Goal: Transaction & Acquisition: Purchase product/service

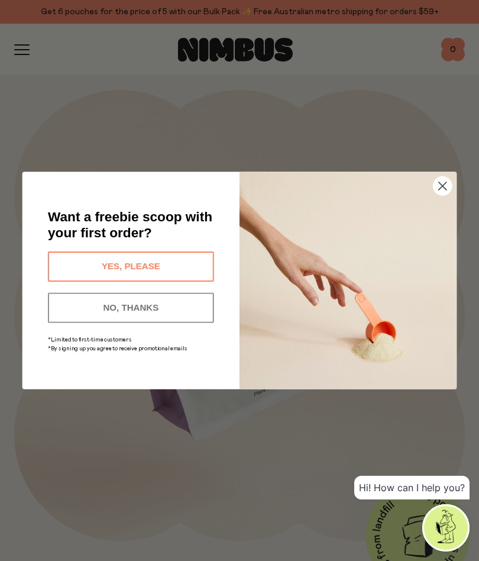
click at [444, 191] on circle "Close dialog" at bounding box center [443, 186] width 18 height 18
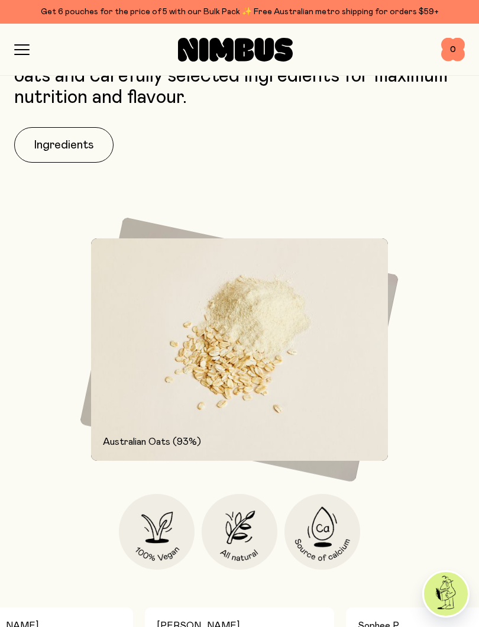
scroll to position [1042, 0]
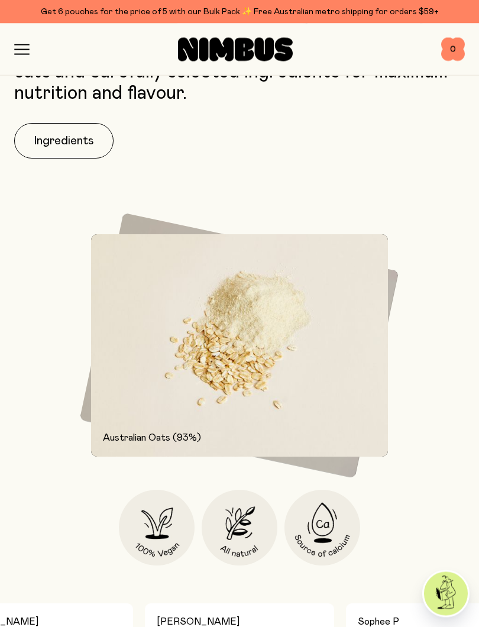
click at [70, 143] on button "Ingredients" at bounding box center [63, 142] width 99 height 36
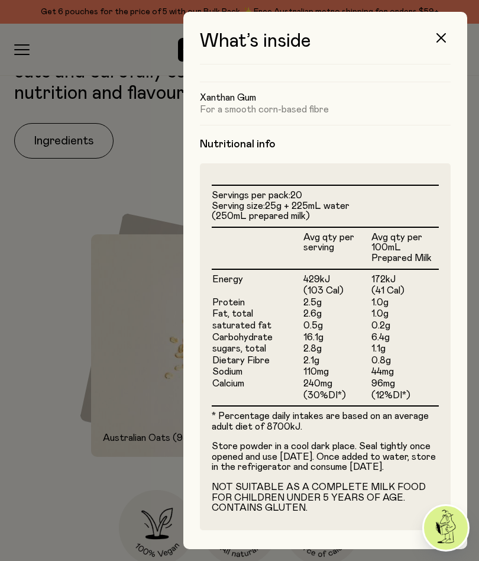
scroll to position [207, 0]
click at [444, 37] on icon "button" at bounding box center [441, 37] width 9 height 9
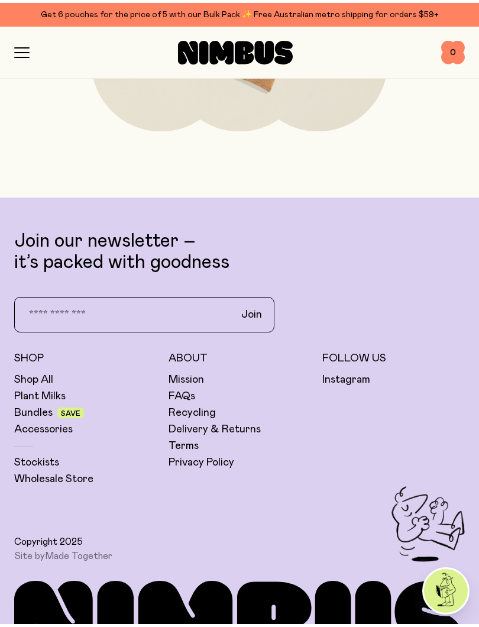
scroll to position [4806, 0]
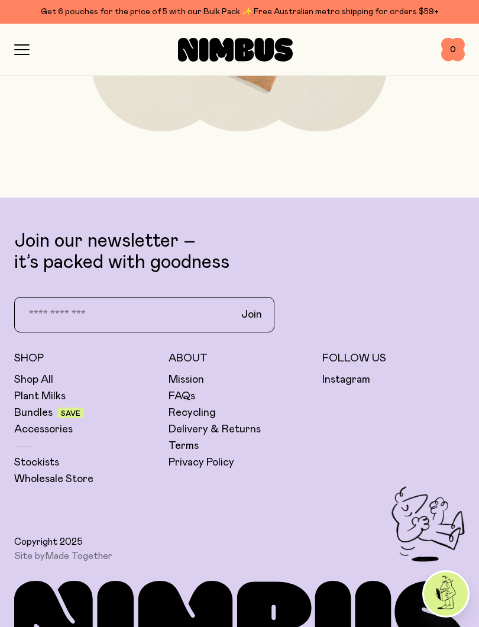
click at [33, 416] on link "Bundles" at bounding box center [33, 413] width 38 height 14
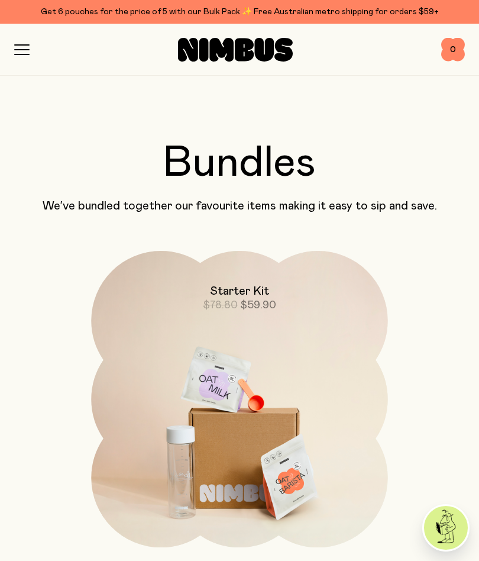
click at [27, 48] on icon "button" at bounding box center [21, 49] width 15 height 11
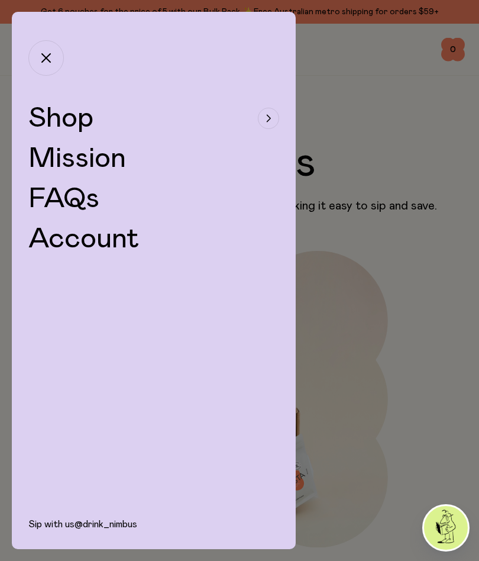
click at [124, 160] on link "Mission" at bounding box center [77, 158] width 98 height 28
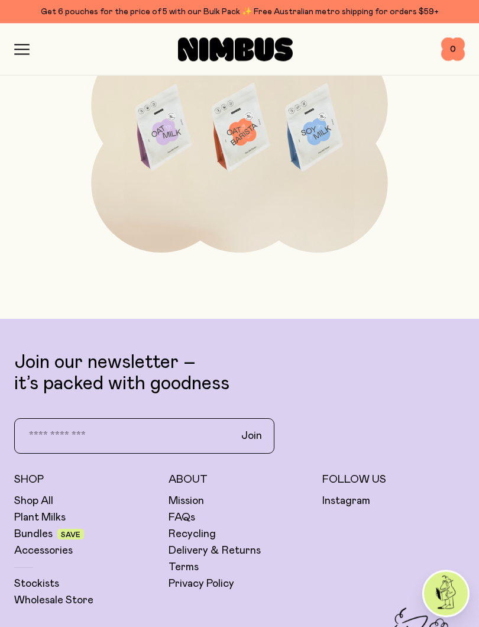
scroll to position [2913, 0]
click at [46, 504] on link "Shop All" at bounding box center [33, 501] width 39 height 14
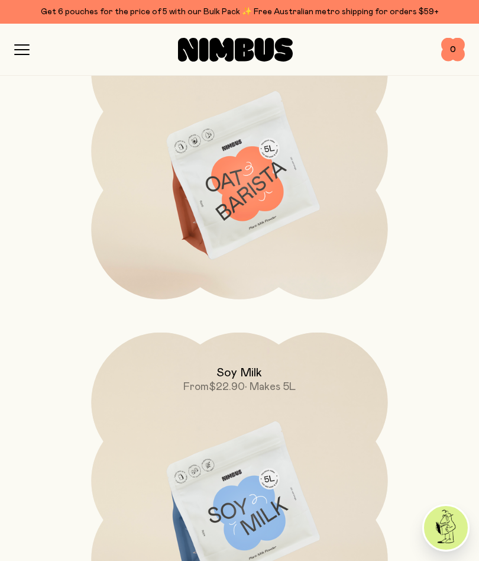
scroll to position [418, 0]
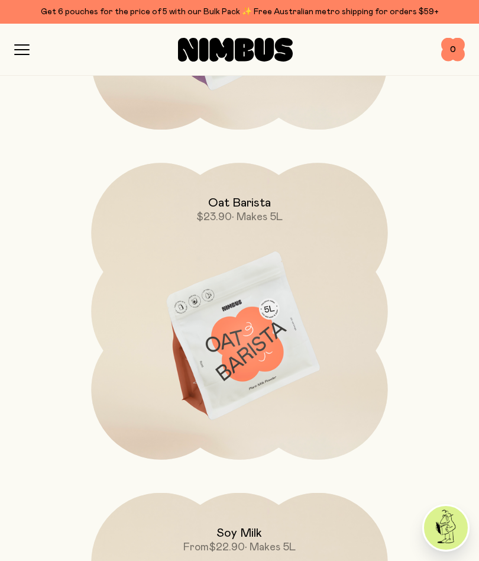
click at [258, 198] on h2 "Oat Barista" at bounding box center [239, 203] width 63 height 14
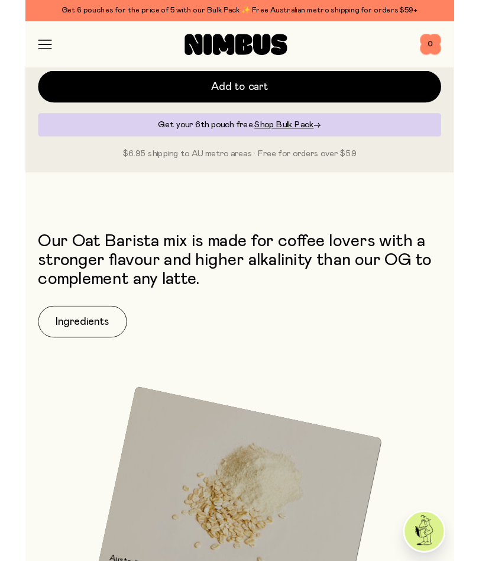
scroll to position [796, 0]
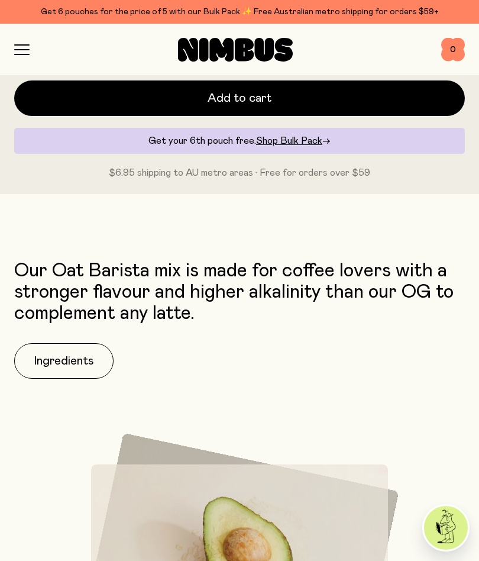
click at [80, 347] on button "Ingredients" at bounding box center [63, 361] width 99 height 36
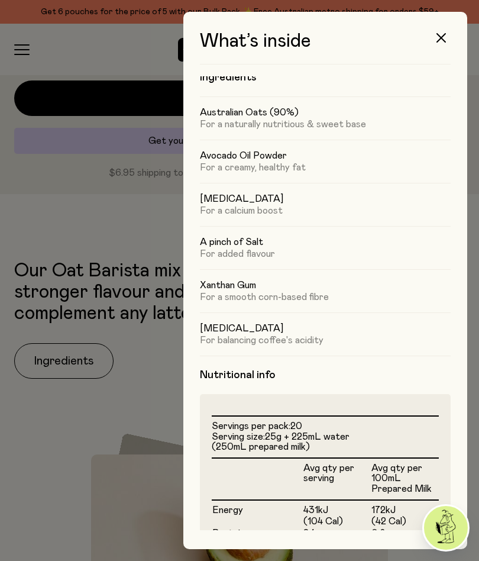
scroll to position [20, 0]
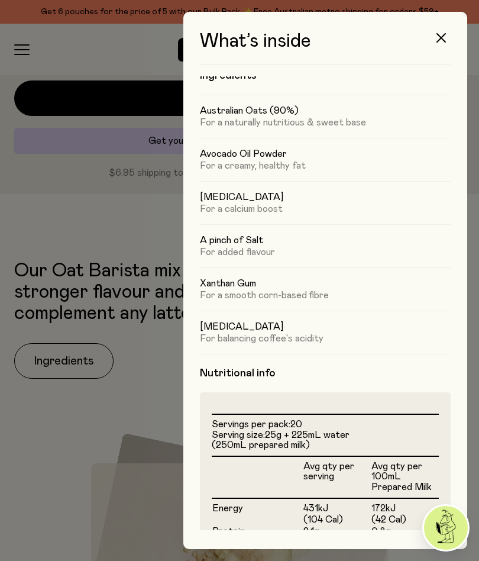
click at [442, 34] on icon "button" at bounding box center [441, 37] width 9 height 9
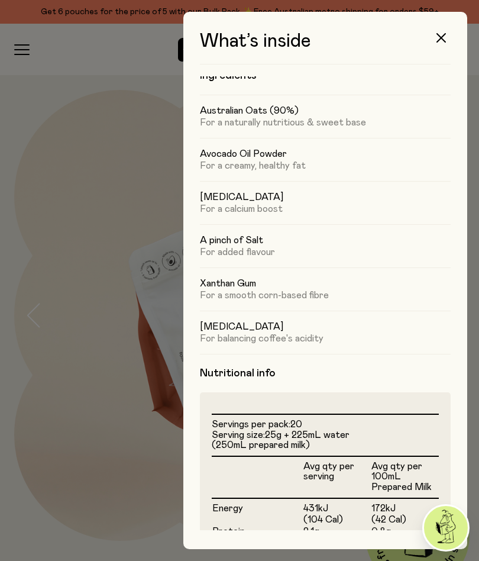
scroll to position [796, 0]
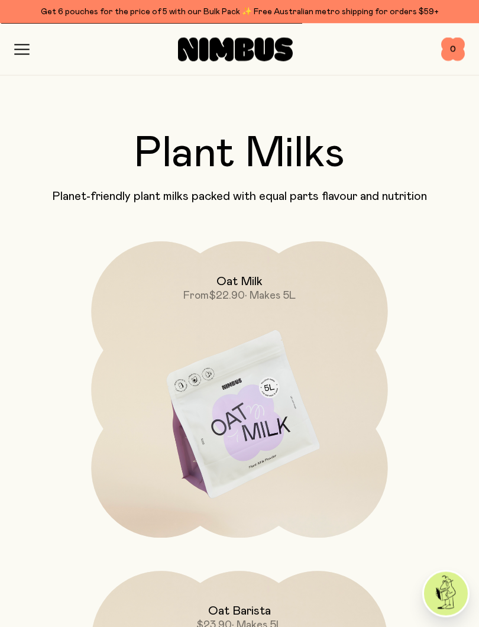
scroll to position [9, 0]
click at [253, 284] on h2 "Oat Milk" at bounding box center [240, 282] width 46 height 14
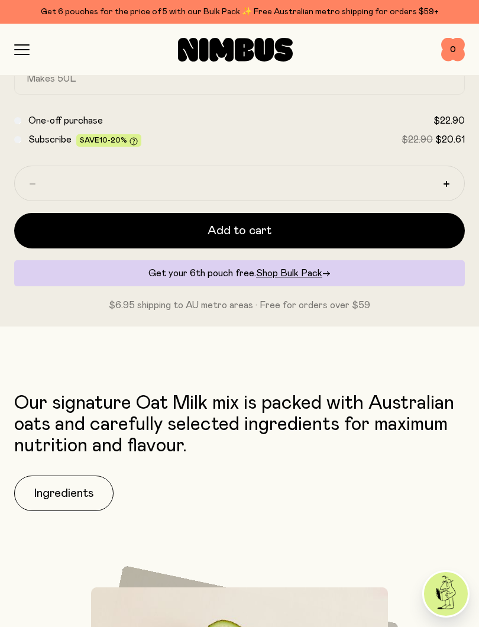
scroll to position [689, 0]
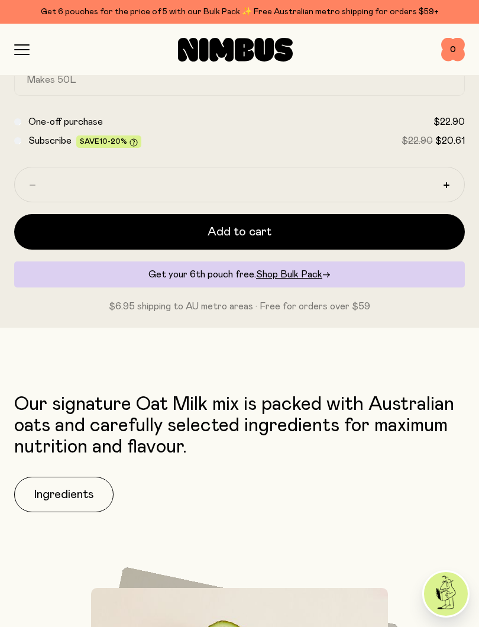
click at [92, 496] on button "Ingredients" at bounding box center [63, 495] width 99 height 36
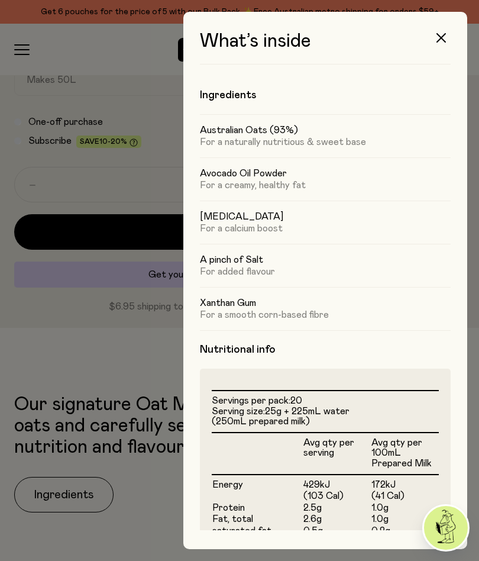
scroll to position [0, 0]
click at [441, 35] on icon "button" at bounding box center [441, 37] width 9 height 9
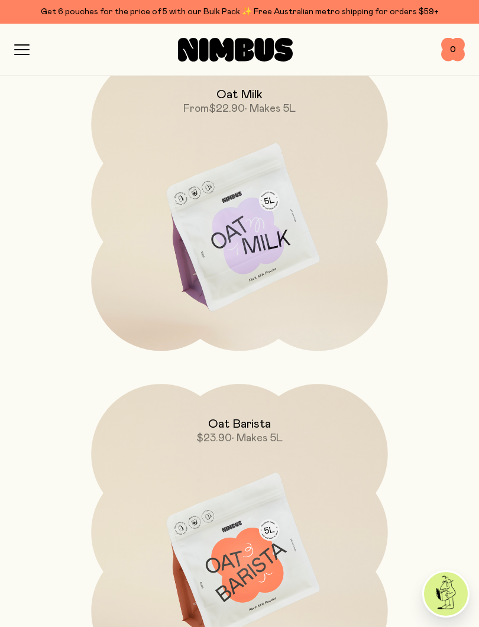
scroll to position [208, 0]
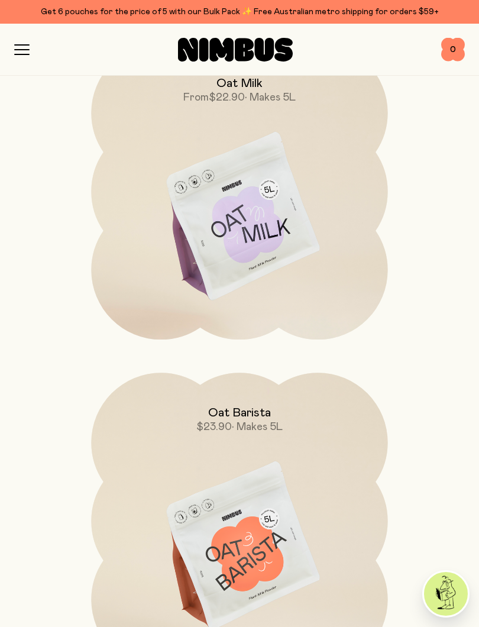
click at [251, 400] on div "Oat Barista $23.90 • Makes 5L" at bounding box center [239, 404] width 297 height 62
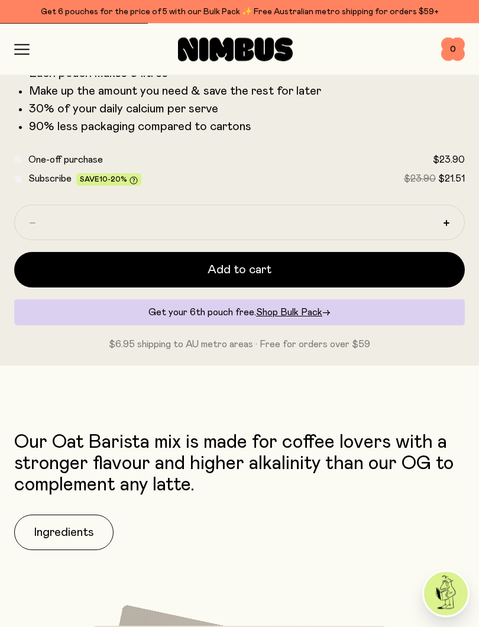
scroll to position [622, 0]
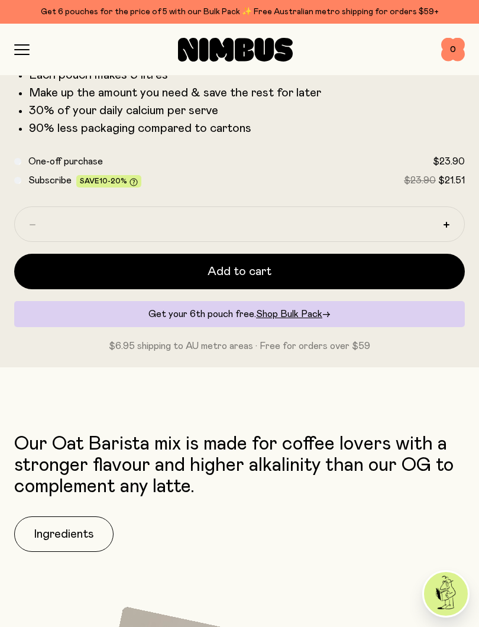
click at [89, 524] on button "Ingredients" at bounding box center [63, 535] width 99 height 36
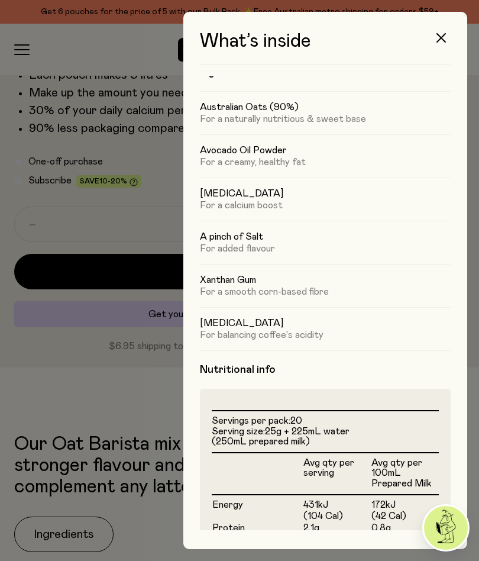
scroll to position [22, 0]
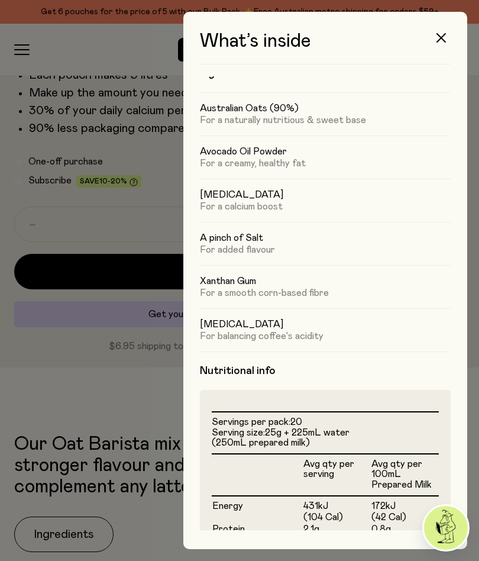
click at [453, 30] on button "button" at bounding box center [441, 38] width 28 height 28
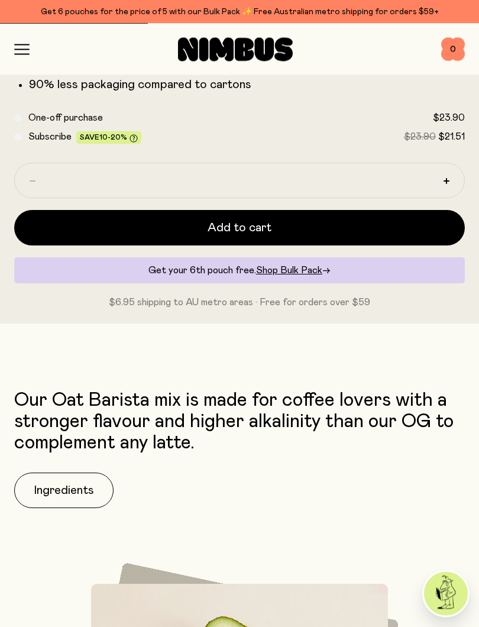
scroll to position [666, 0]
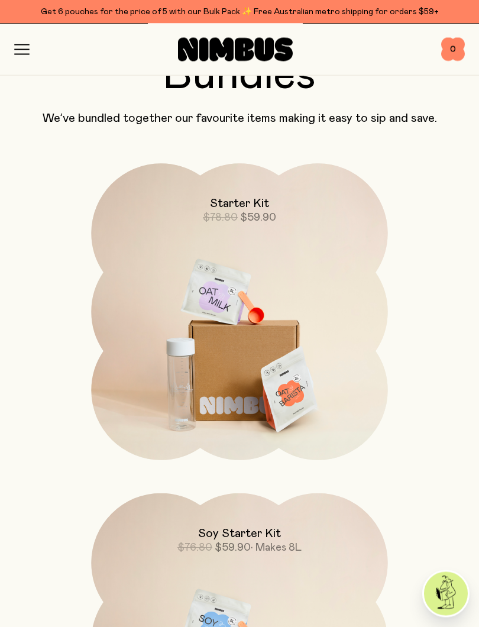
scroll to position [1549, 0]
click at [246, 376] on img at bounding box center [239, 337] width 297 height 349
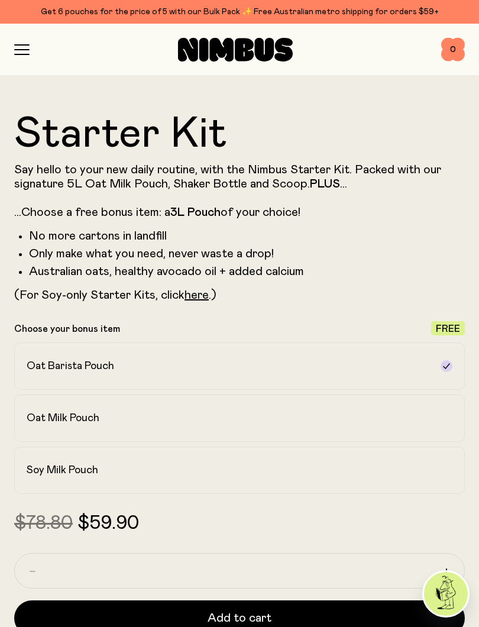
scroll to position [475, 0]
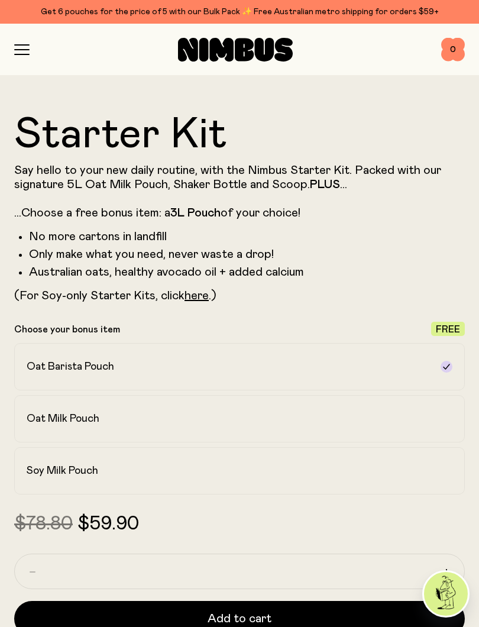
click at [315, 181] on strong "PLUS" at bounding box center [325, 185] width 30 height 12
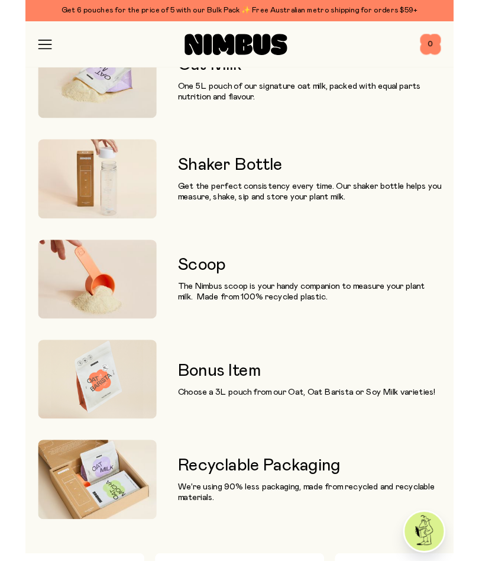
scroll to position [1254, 0]
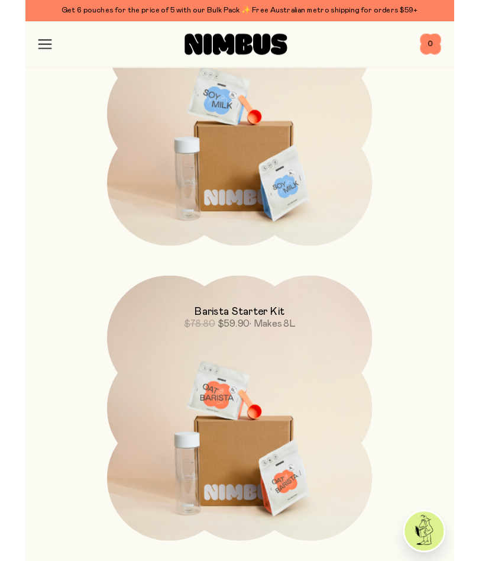
scroll to position [2065, 0]
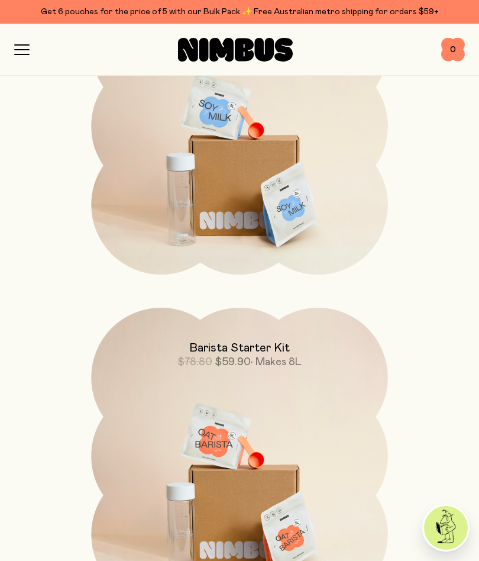
click at [362, 418] on img at bounding box center [239, 482] width 297 height 349
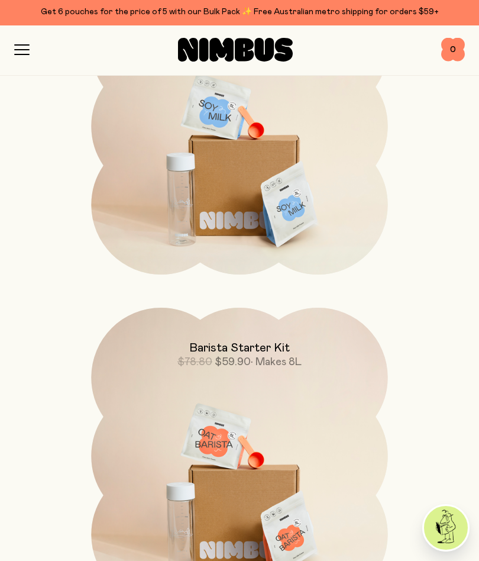
click at [252, 336] on div "Barista Starter Kit $78.80 $59.90 • Makes 8L" at bounding box center [239, 339] width 297 height 62
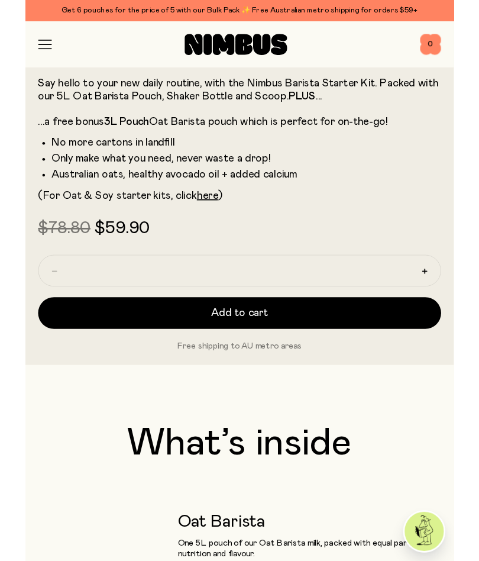
scroll to position [551, 0]
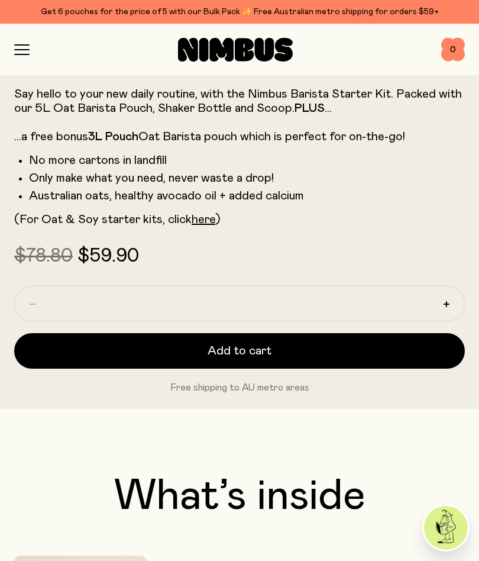
click at [358, 349] on button "Add to cart" at bounding box center [239, 351] width 451 height 36
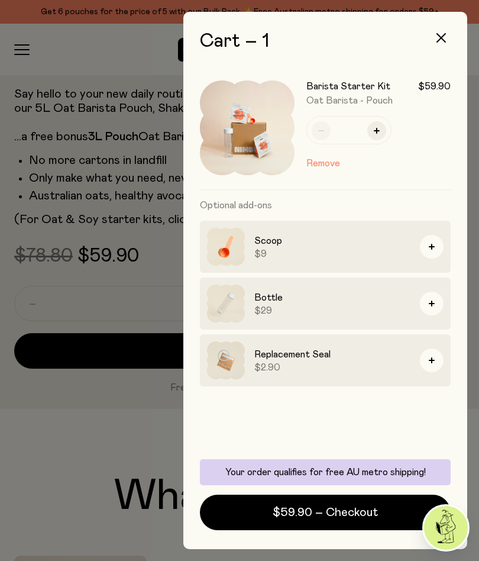
click at [315, 510] on span "$59.90 – Checkout" at bounding box center [325, 512] width 105 height 17
